Goal: Contribute content

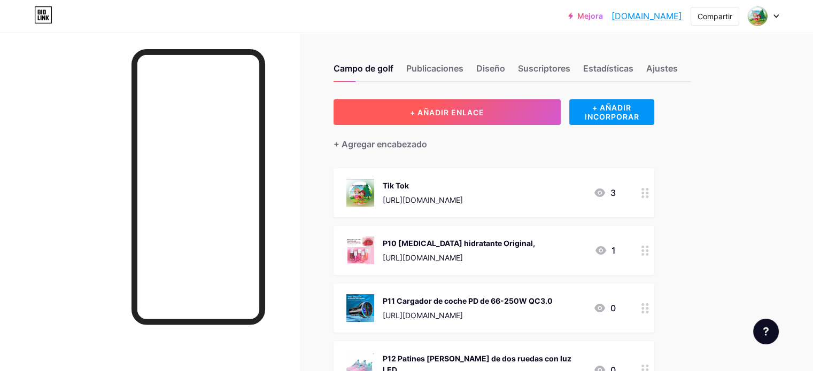
click at [484, 114] on font "+ AÑADIR ENLACE" at bounding box center [447, 112] width 74 height 9
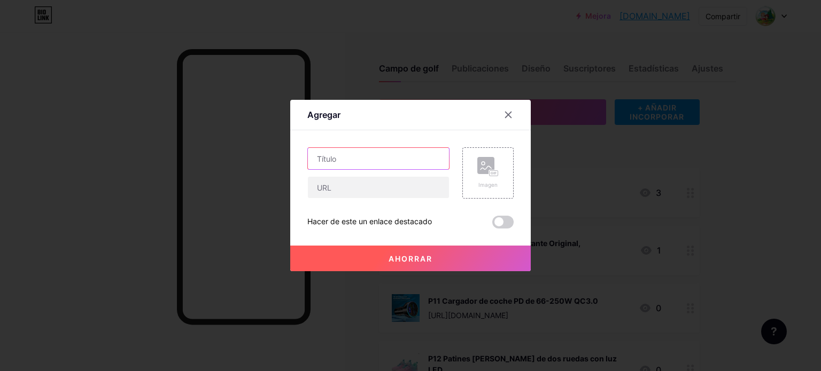
click at [420, 158] on input "text" at bounding box center [378, 158] width 141 height 21
paste input "Elegante vestido de dama de honor"
type input "P23 Elegante vestido de dama de honor"
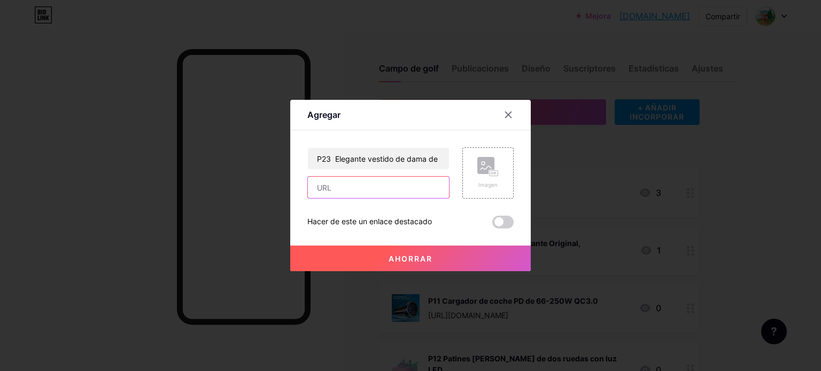
paste input "[URL][DOMAIN_NAME]"
type input "[URL][DOMAIN_NAME]"
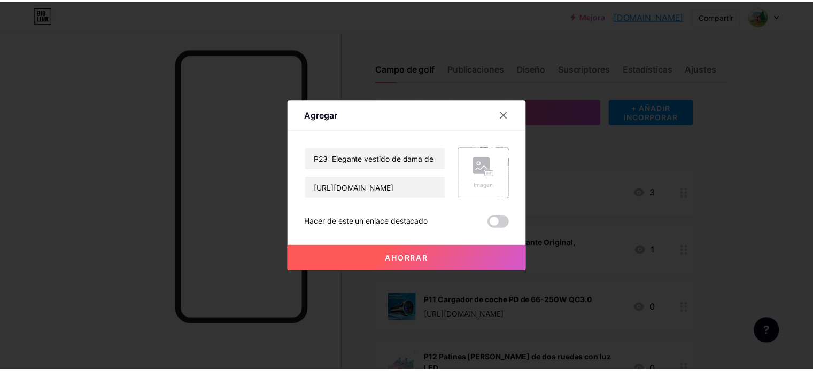
scroll to position [0, 0]
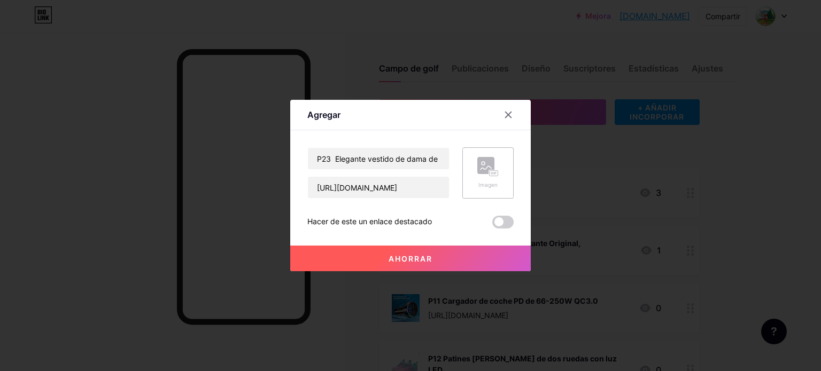
click at [487, 170] on rect at bounding box center [485, 165] width 17 height 17
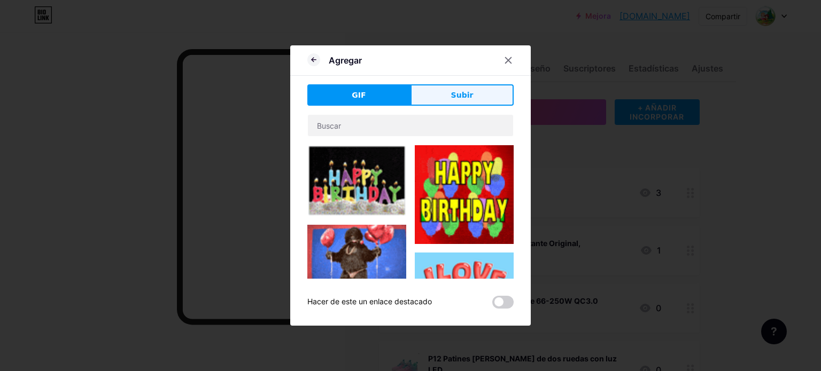
click at [489, 88] on button "Subir" at bounding box center [461, 94] width 103 height 21
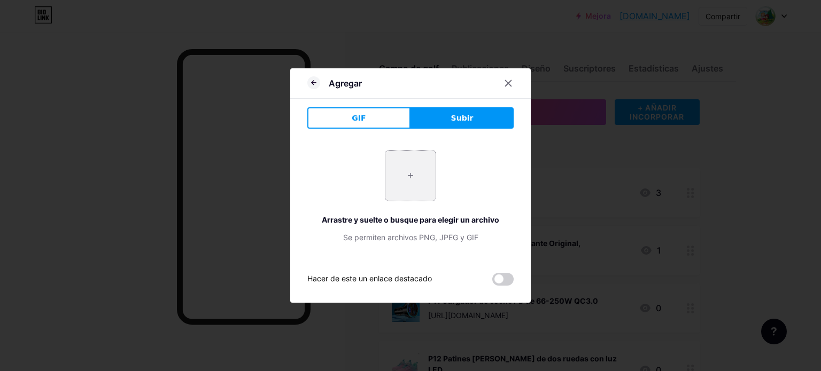
click at [402, 178] on input "file" at bounding box center [410, 176] width 50 height 50
type input "C:\fakepath\Captura de pantalla [DATE] 101215.png"
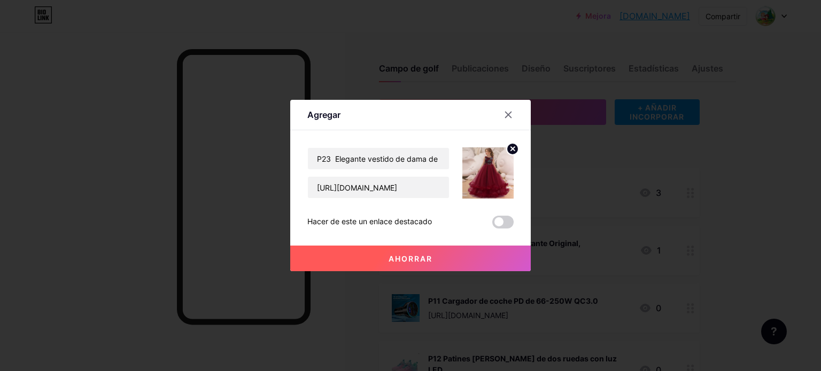
click at [421, 258] on font "Ahorrar" at bounding box center [410, 258] width 44 height 9
